Goal: Information Seeking & Learning: Check status

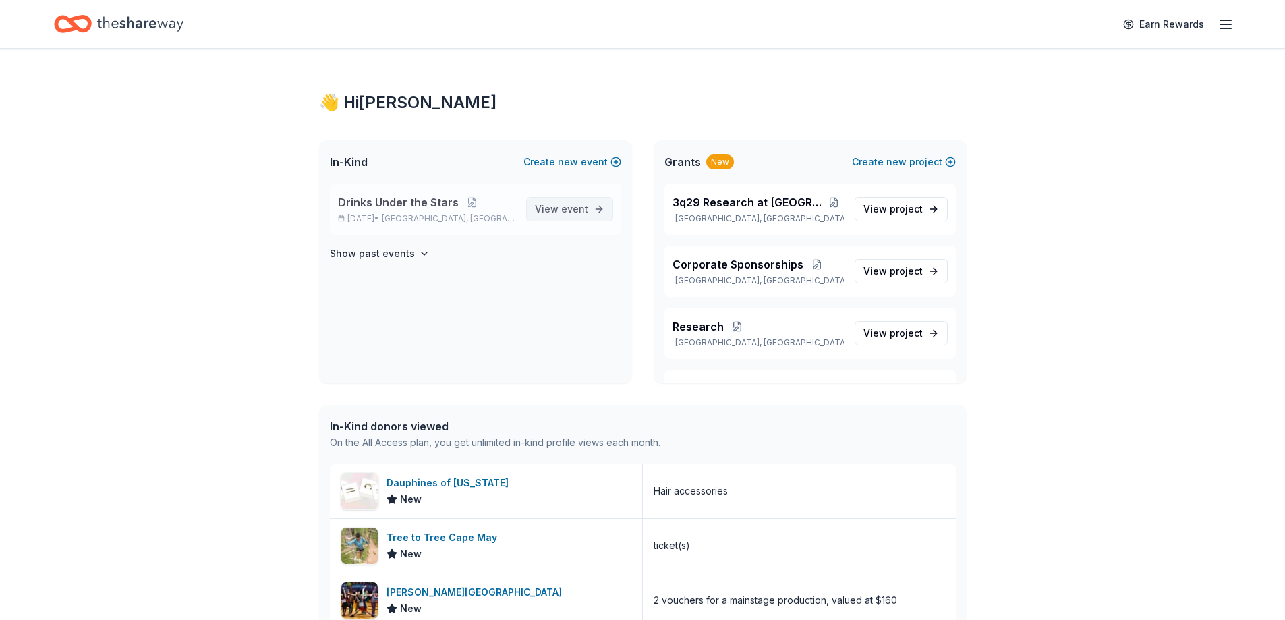
click at [594, 212] on link "View event" at bounding box center [569, 209] width 87 height 24
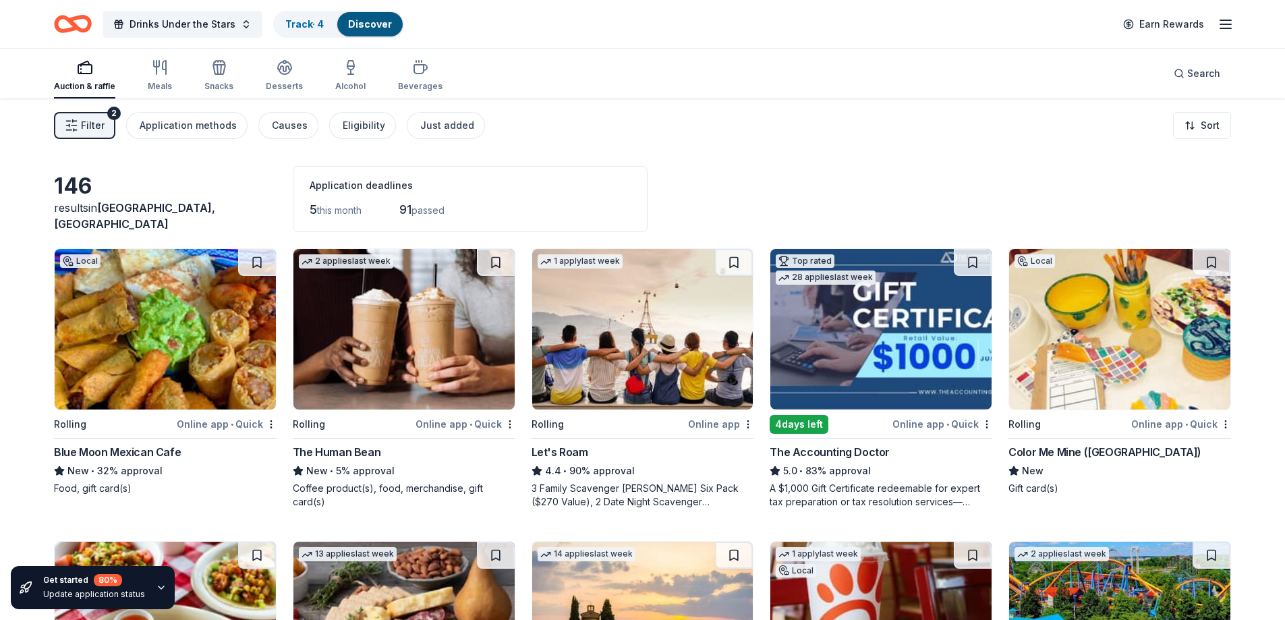
click at [98, 119] on span "Filter" at bounding box center [93, 125] width 24 height 16
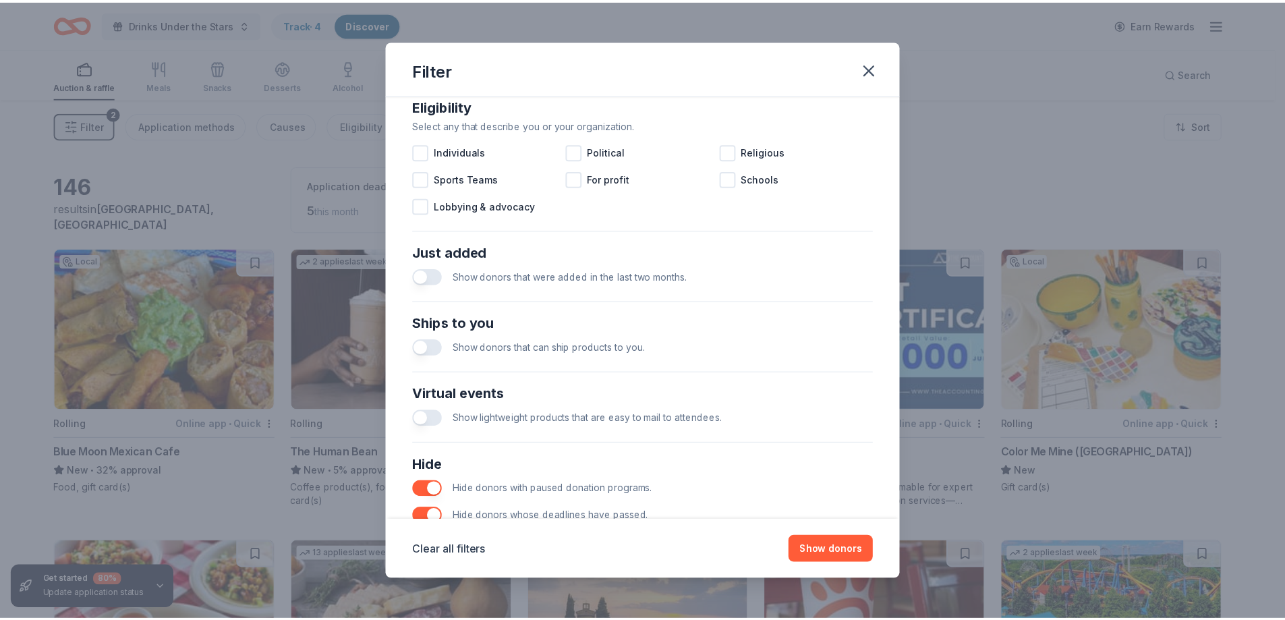
scroll to position [430, 0]
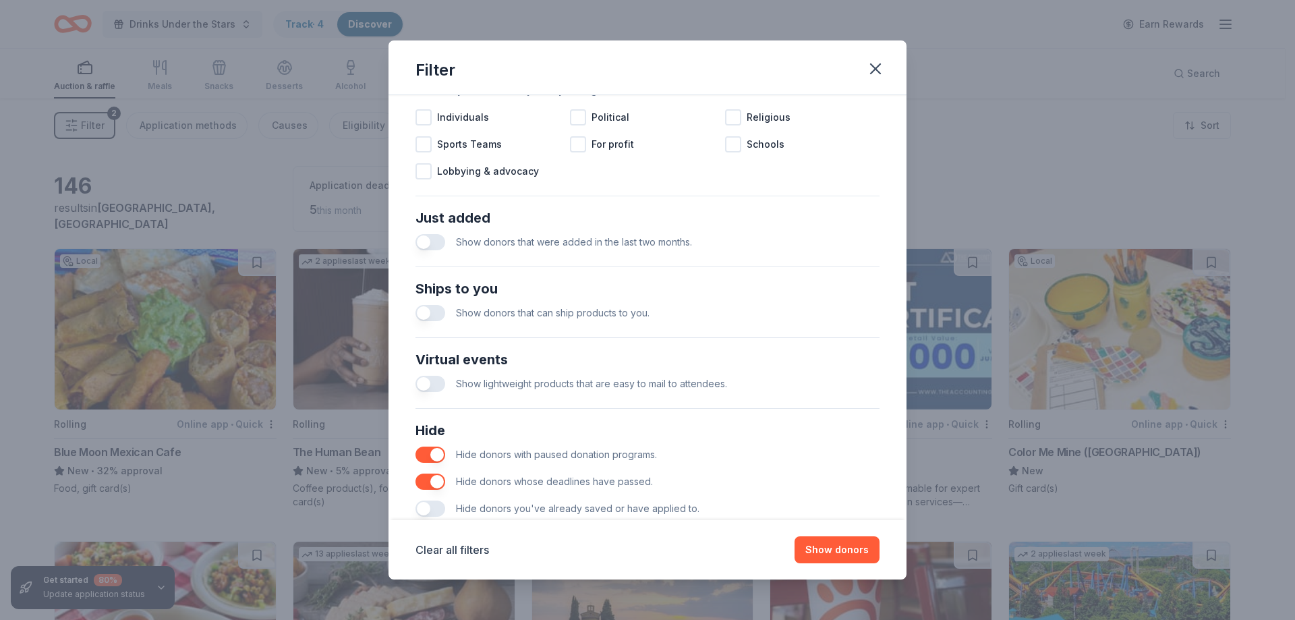
click at [432, 237] on button "button" at bounding box center [430, 242] width 30 height 16
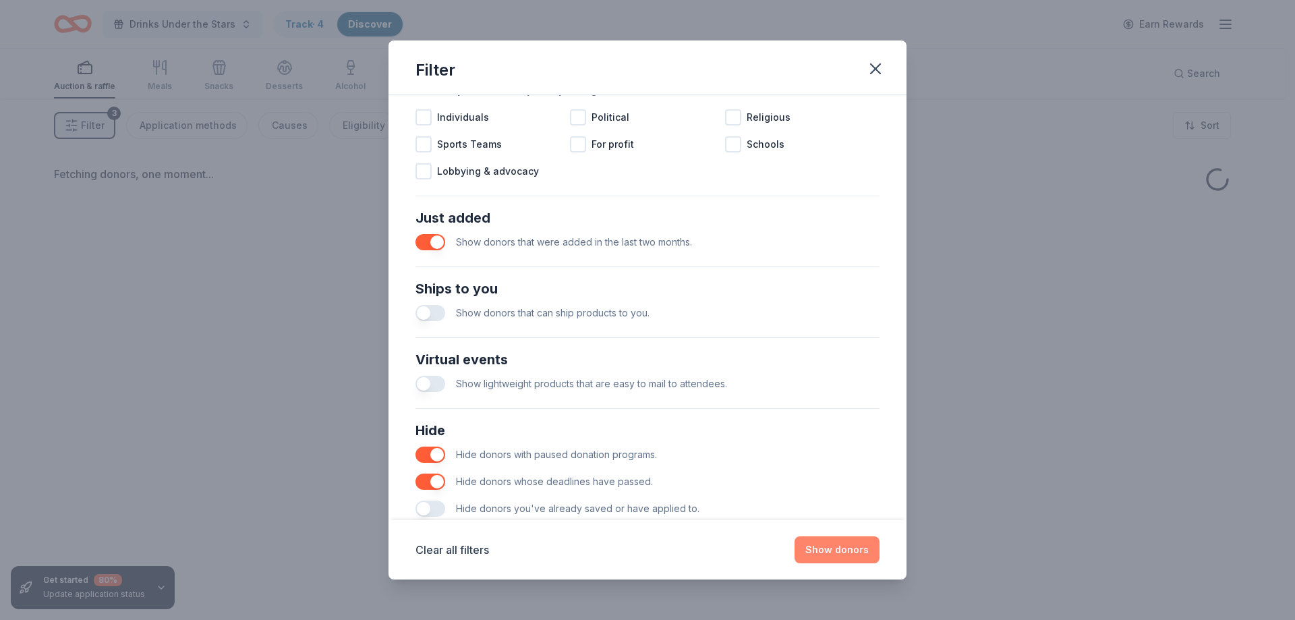
click at [852, 554] on button "Show donors" at bounding box center [836, 549] width 85 height 27
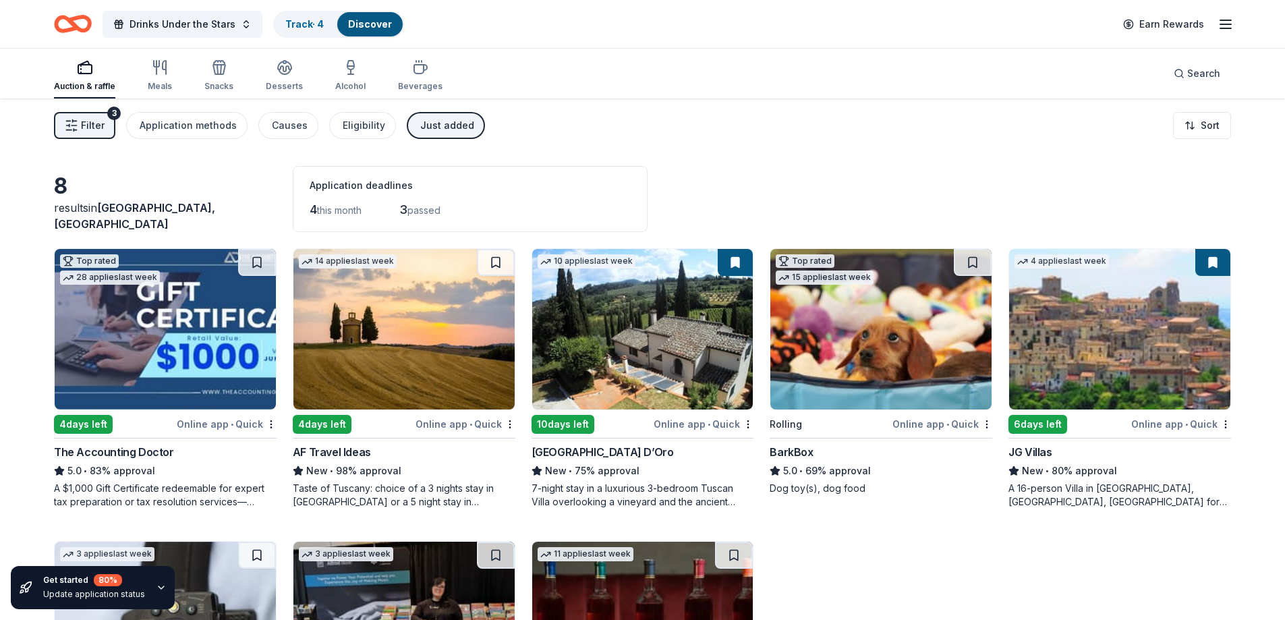
click at [80, 28] on icon "Home" at bounding box center [79, 23] width 21 height 13
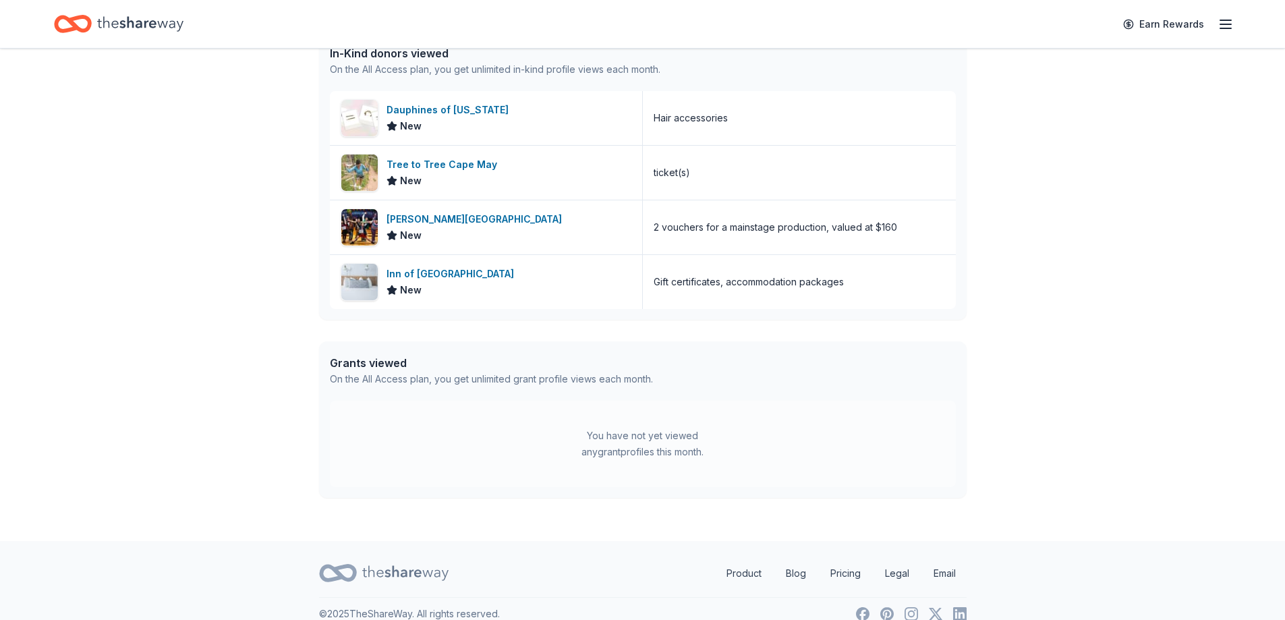
scroll to position [34, 0]
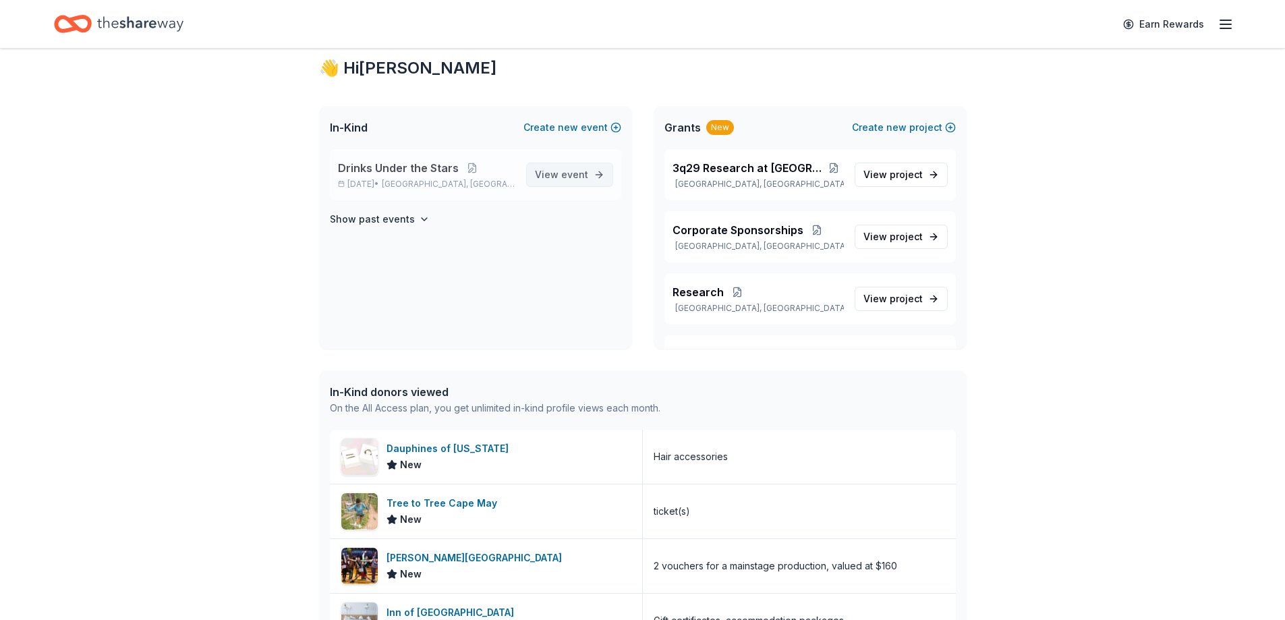
click at [586, 181] on span "View event" at bounding box center [561, 175] width 53 height 16
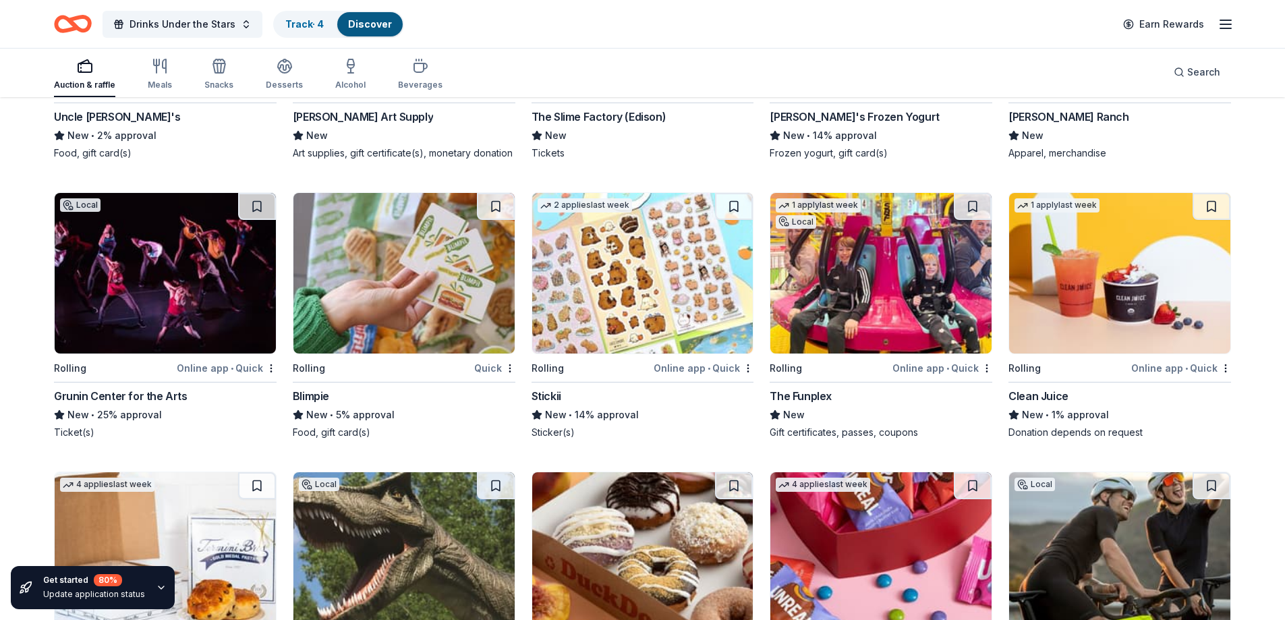
scroll to position [2989, 0]
